Goal: Check status: Check status

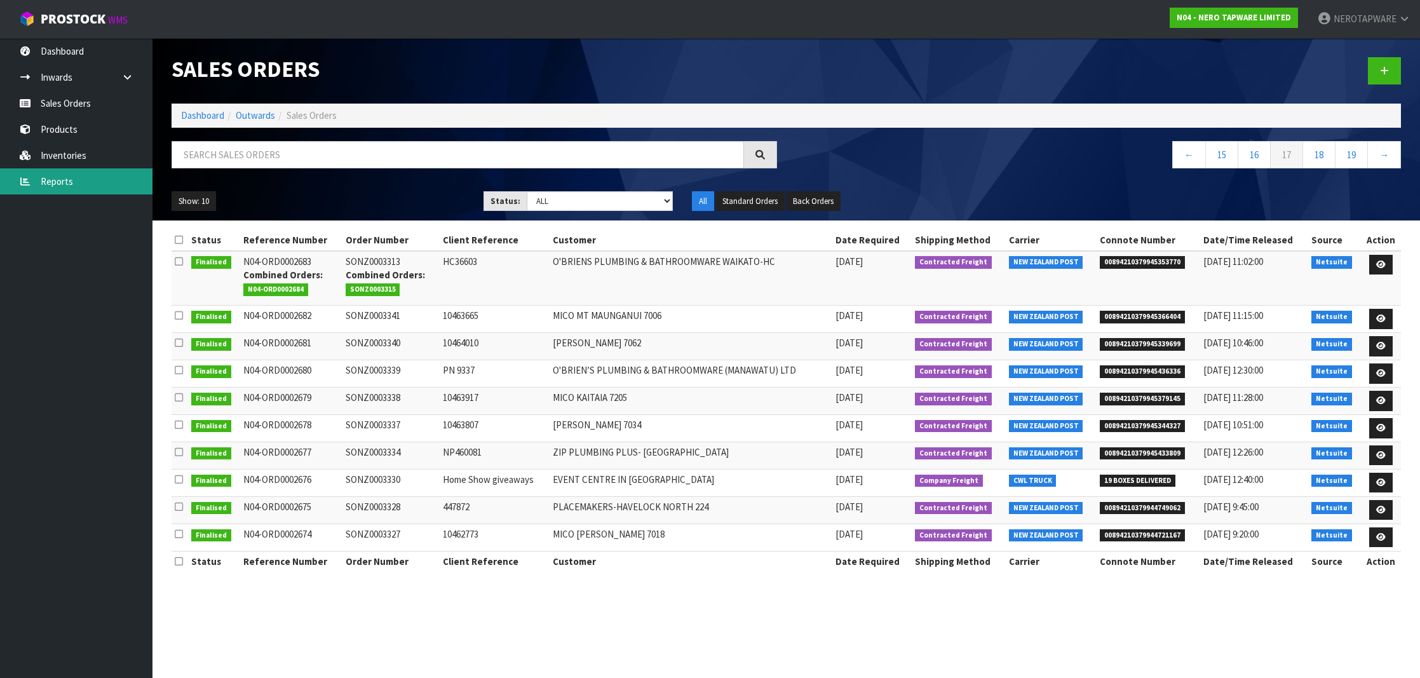
click at [76, 183] on link "Reports" at bounding box center [76, 181] width 152 height 26
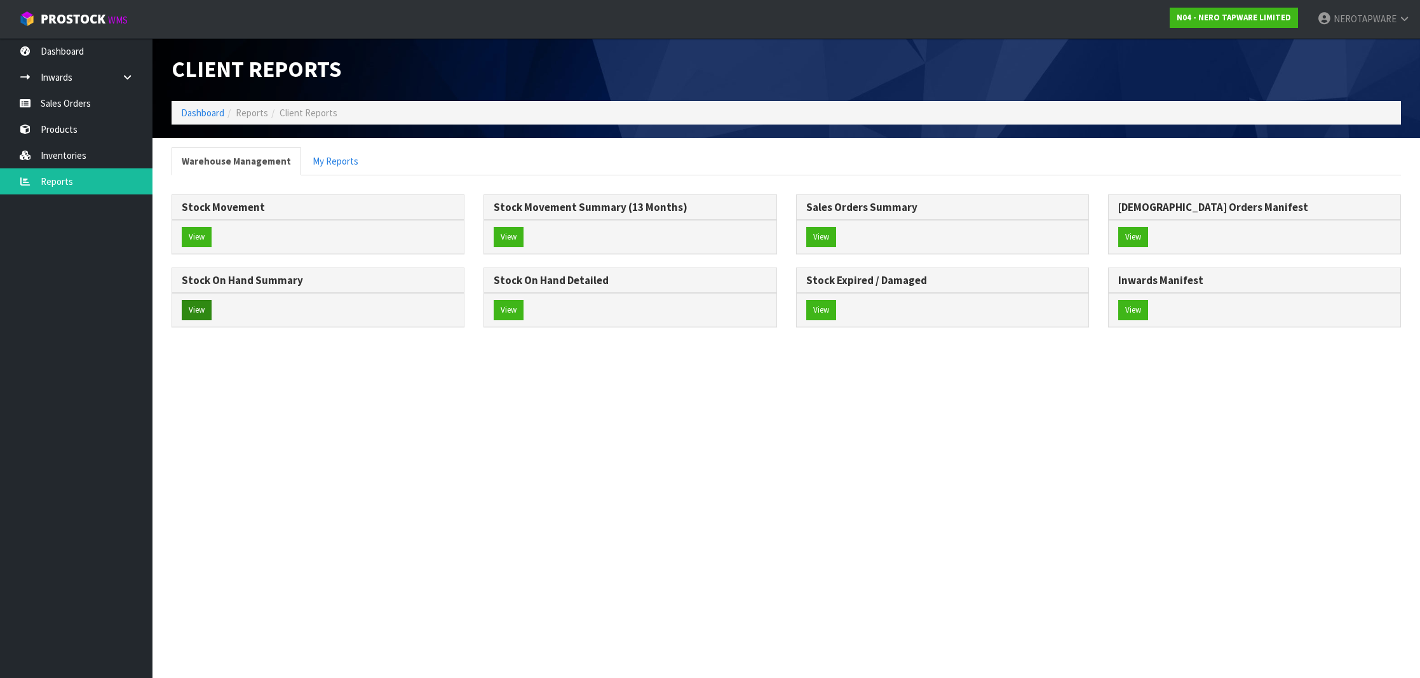
click at [199, 301] on button "View" at bounding box center [197, 310] width 30 height 20
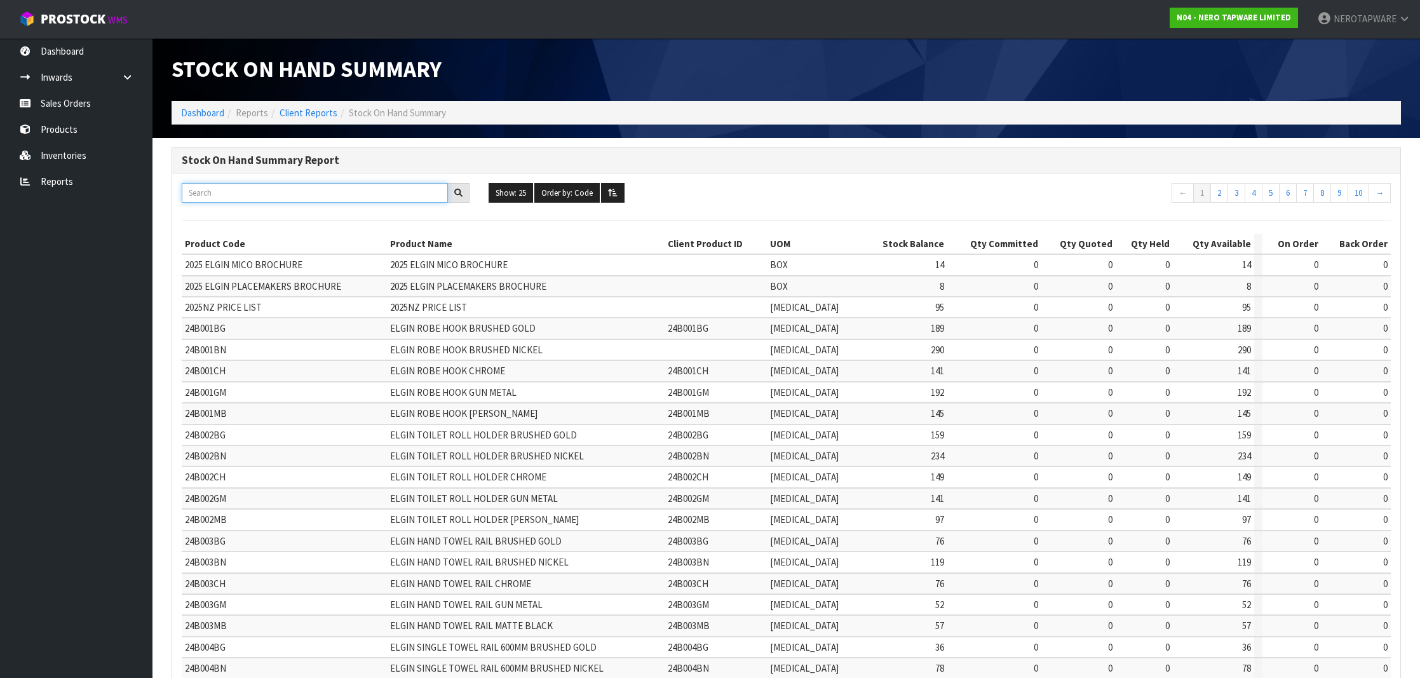
click at [271, 192] on input "text" at bounding box center [315, 193] width 266 height 20
paste input "NR69210901AB"
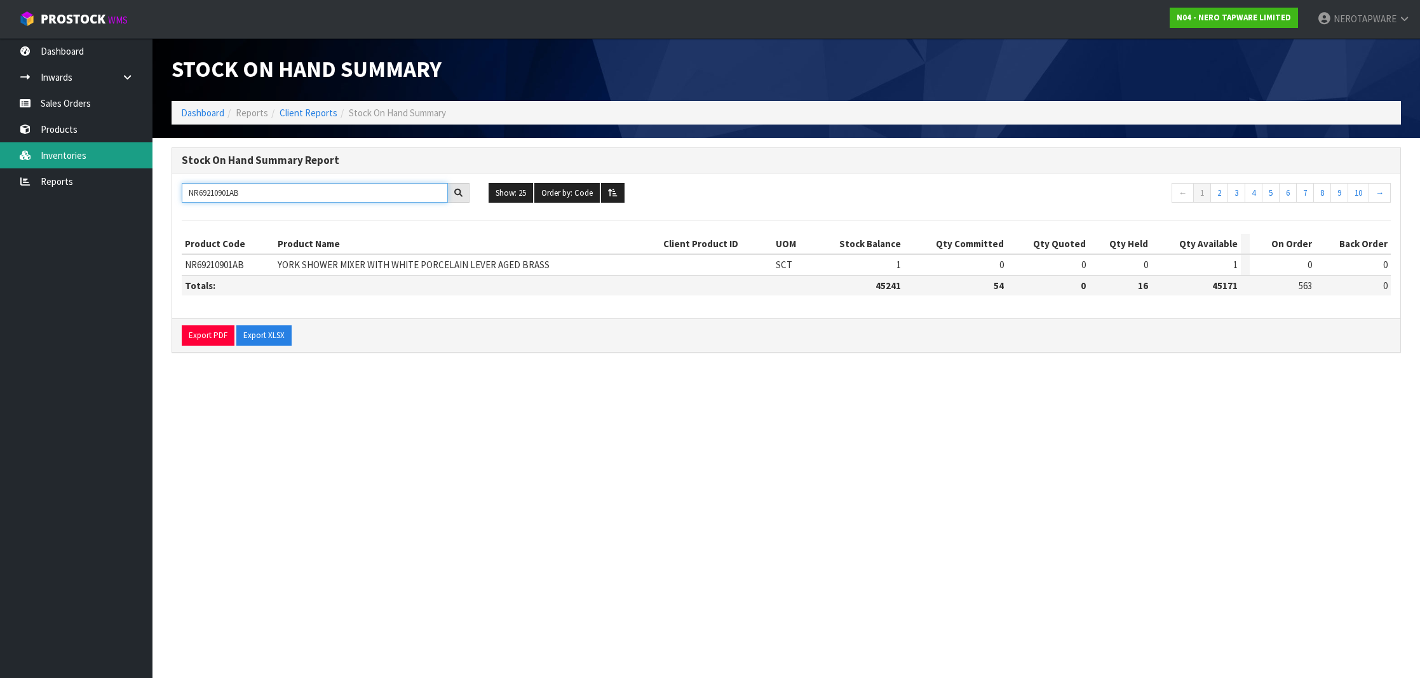
type input "NR69210901AB"
click at [88, 166] on link "Inventories" at bounding box center [76, 155] width 152 height 26
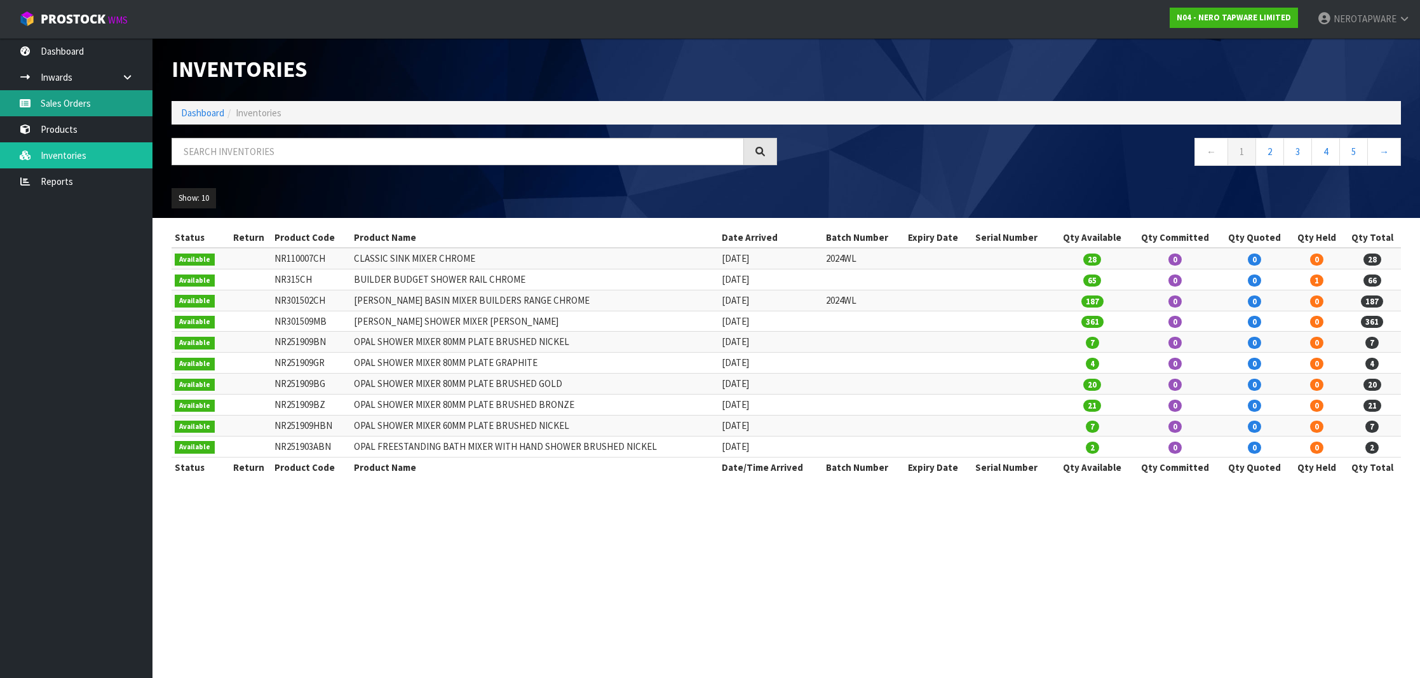
click at [81, 98] on link "Sales Orders" at bounding box center [76, 103] width 152 height 26
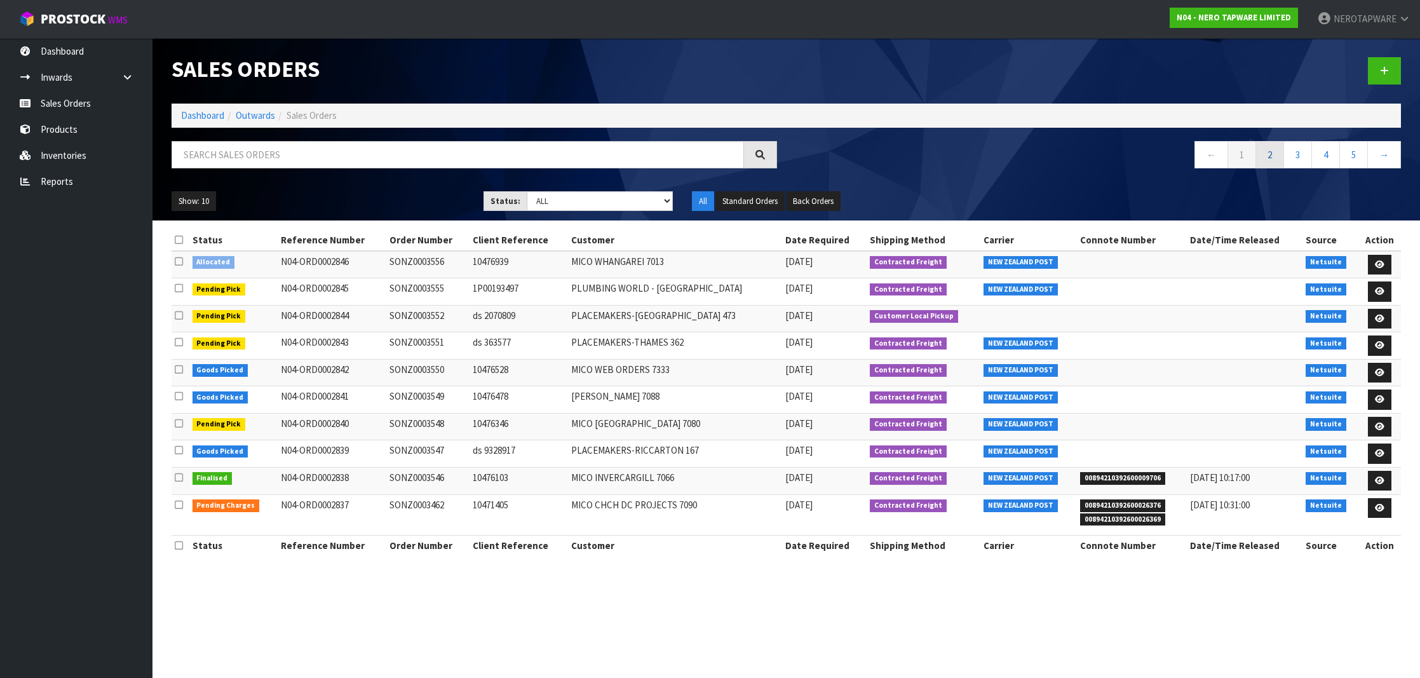
click at [1271, 161] on link "2" at bounding box center [1269, 154] width 29 height 27
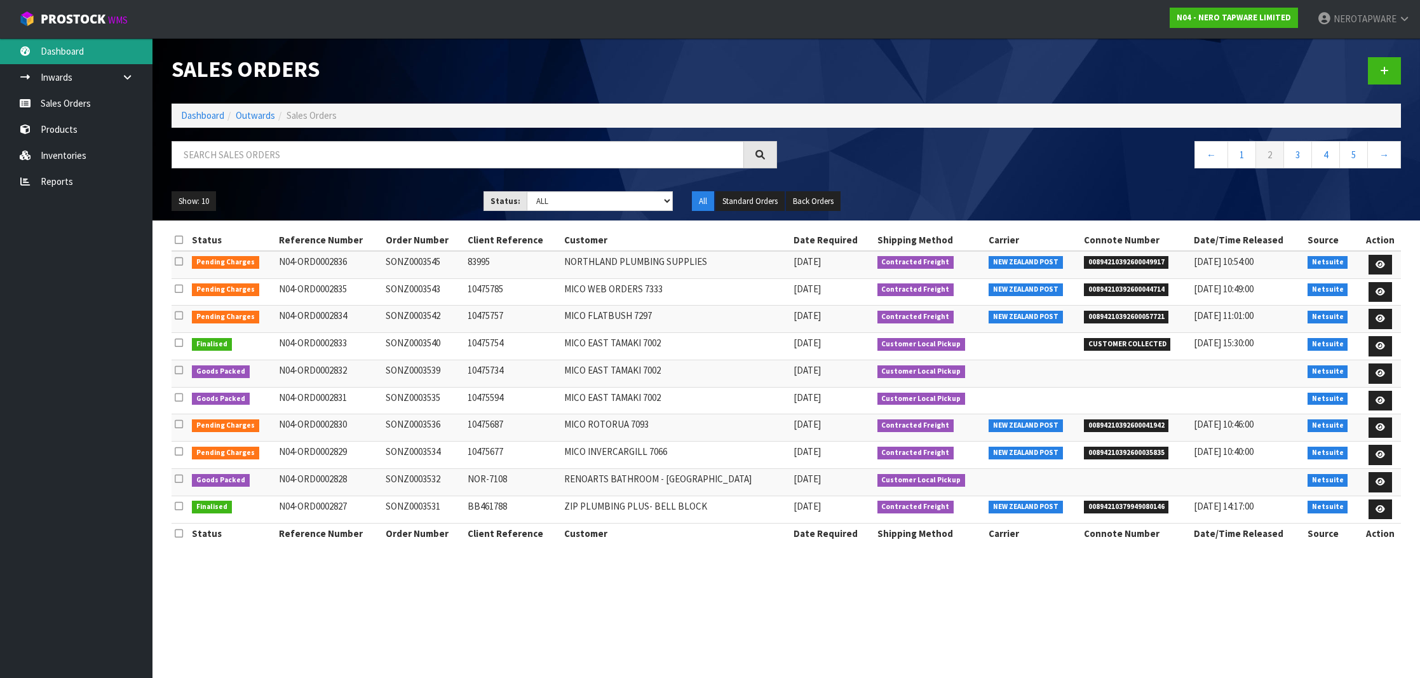
click at [69, 55] on link "Dashboard" at bounding box center [76, 51] width 152 height 26
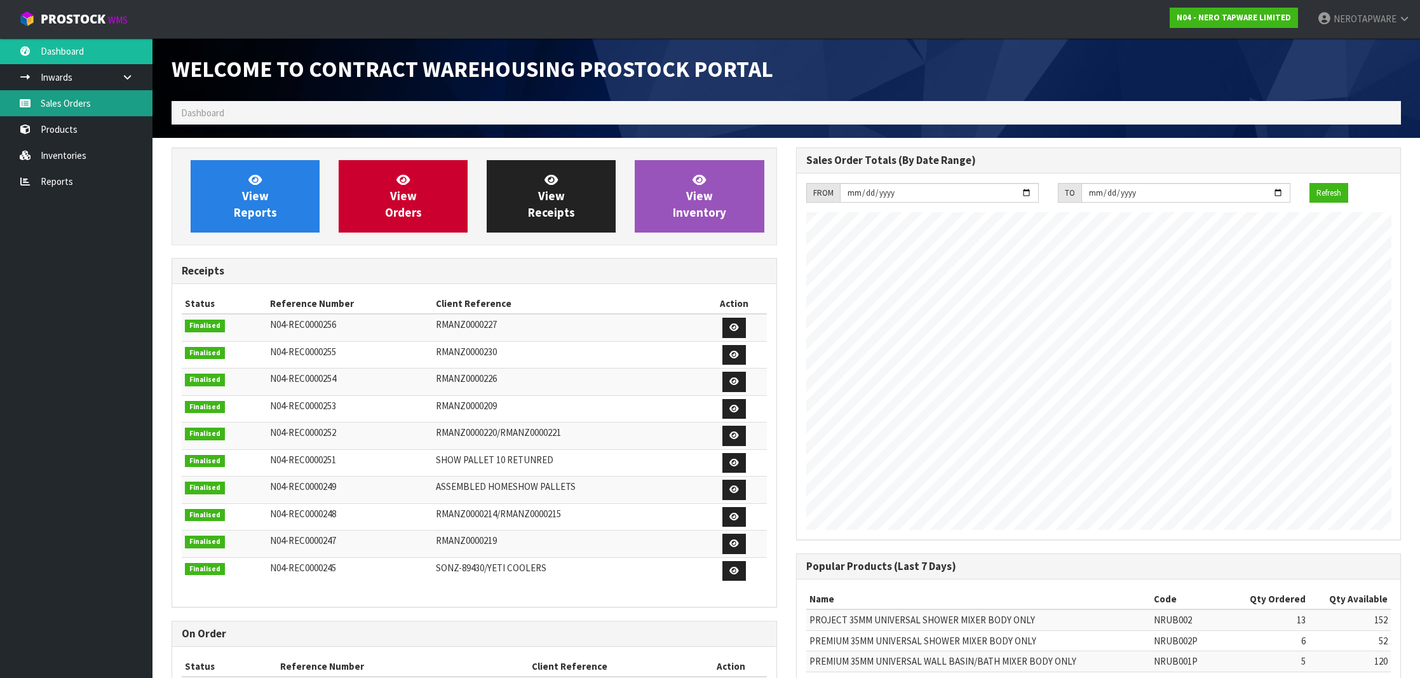
click at [78, 110] on link "Sales Orders" at bounding box center [76, 103] width 152 height 26
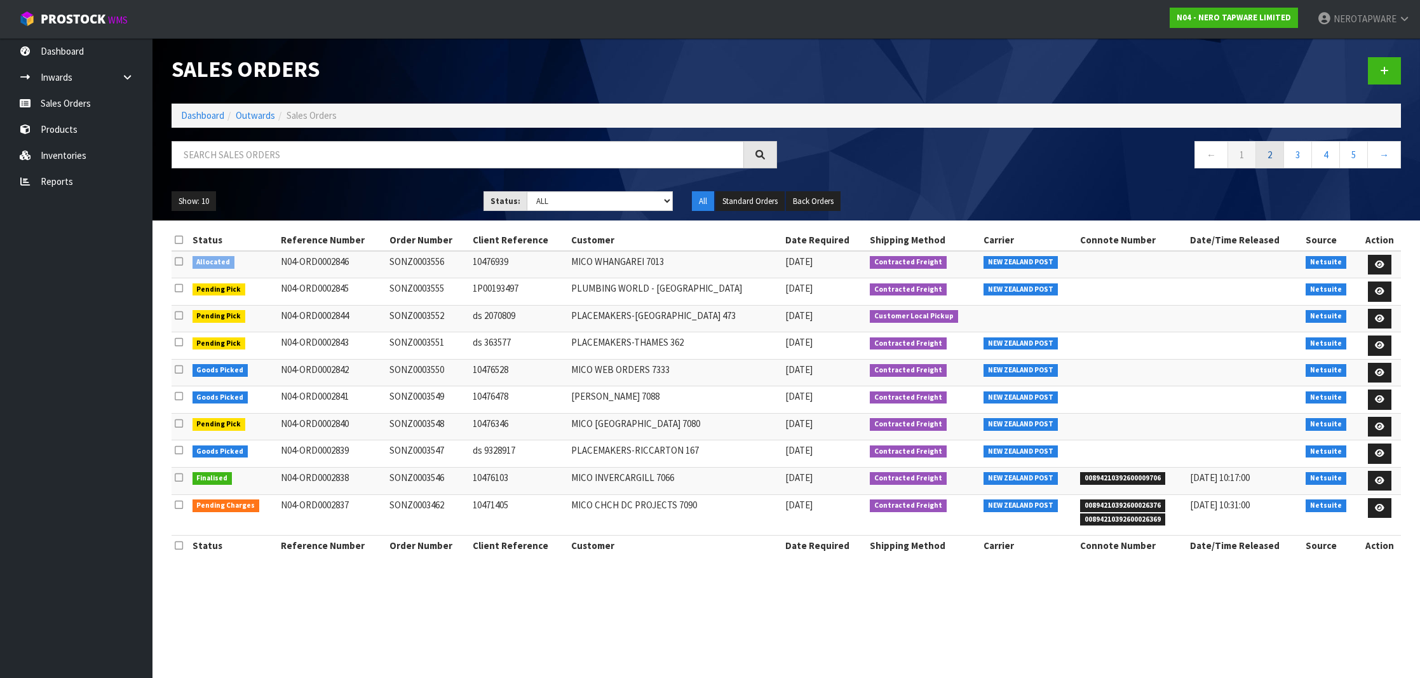
click at [1278, 153] on link "2" at bounding box center [1269, 154] width 29 height 27
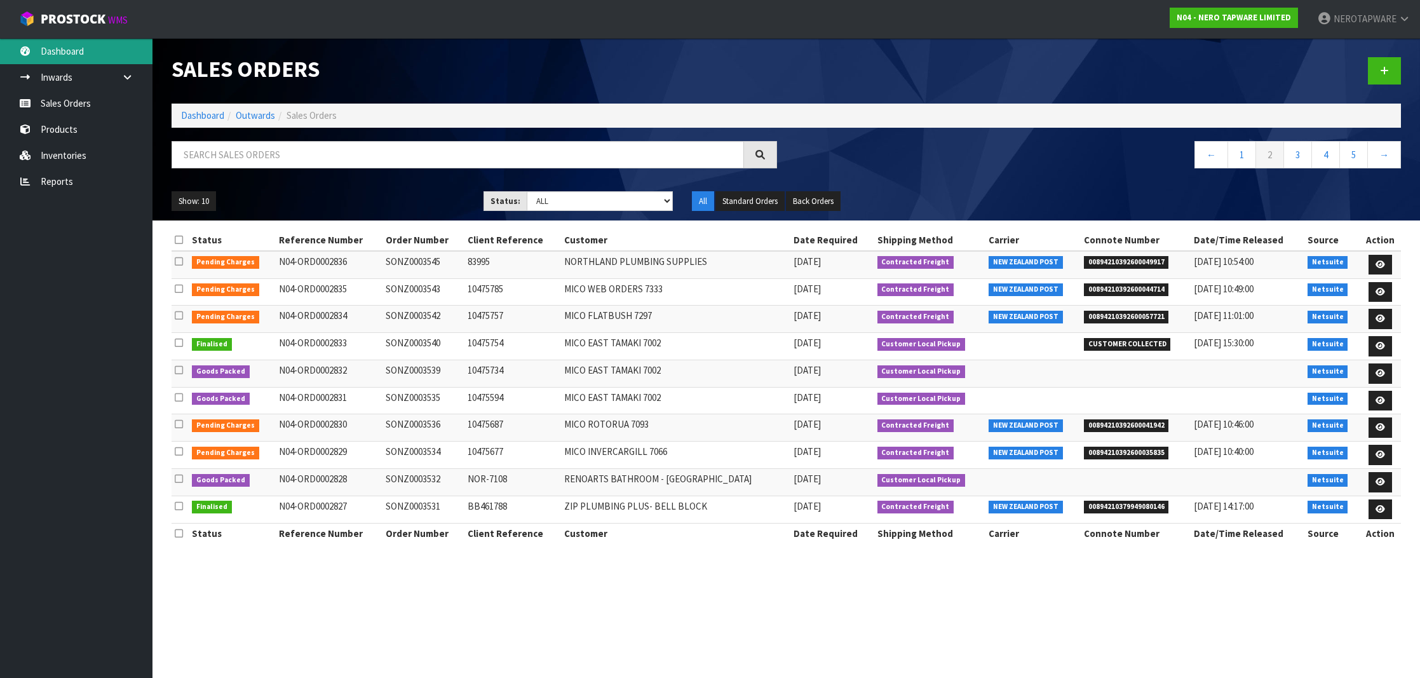
click at [65, 44] on link "Dashboard" at bounding box center [76, 51] width 152 height 26
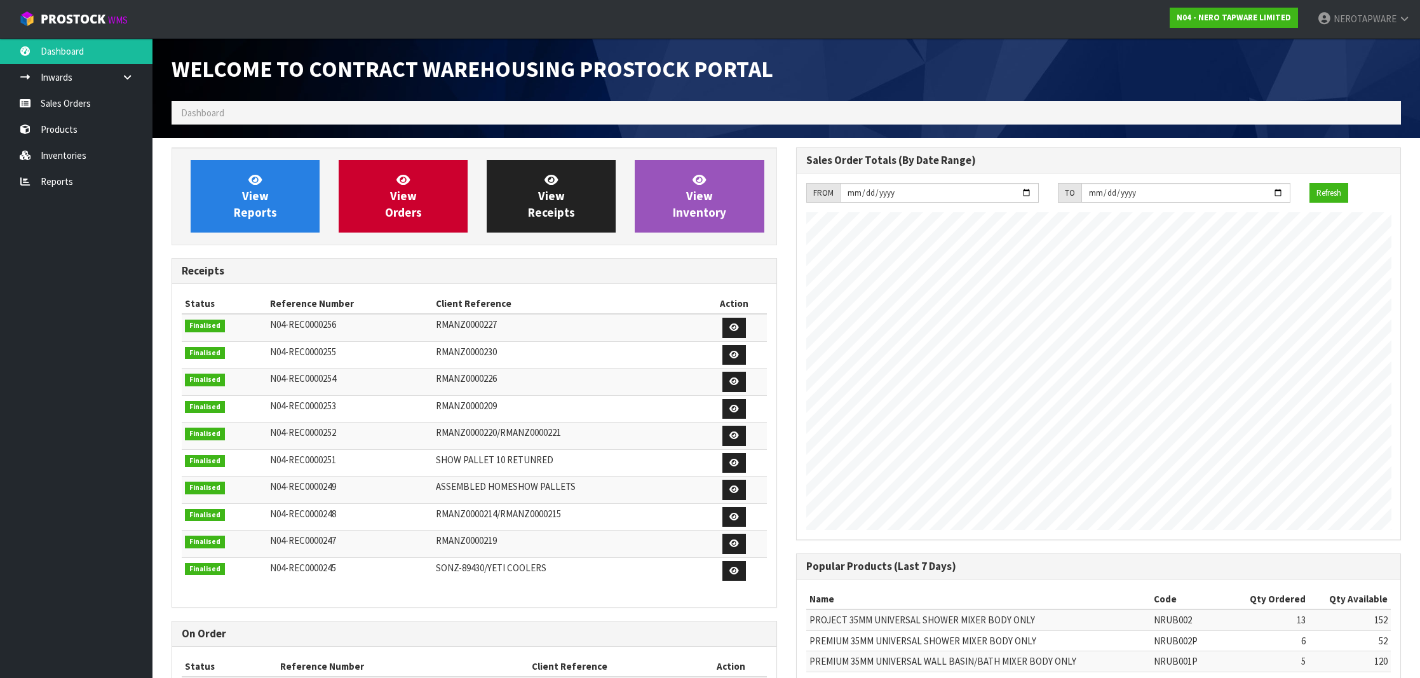
scroll to position [3, 0]
